Goal: Task Accomplishment & Management: Complete application form

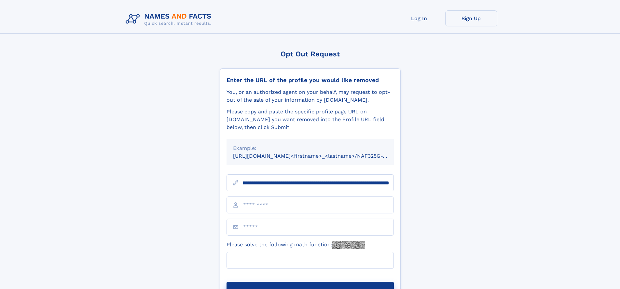
scroll to position [0, 72]
type input "**********"
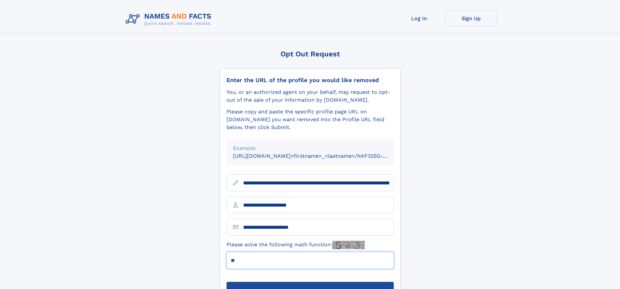
type input "**"
click at [310, 282] on button "Submit Opt Out Request" at bounding box center [310, 292] width 167 height 21
